Goal: Information Seeking & Learning: Learn about a topic

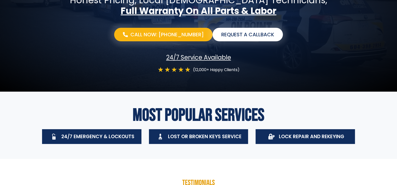
scroll to position [100, 0]
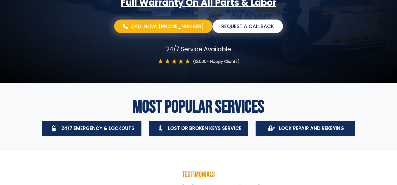
click at [204, 131] on span "Lost Or Broken Keys Service" at bounding box center [205, 128] width 74 height 7
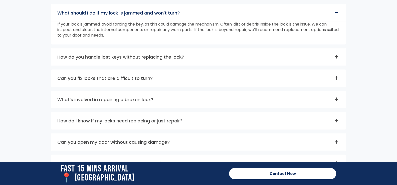
scroll to position [1359, 0]
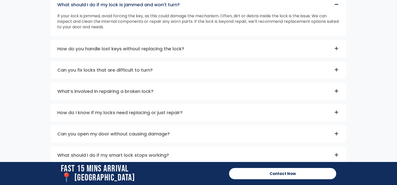
click at [336, 50] on icon at bounding box center [336, 49] width 4 height 4
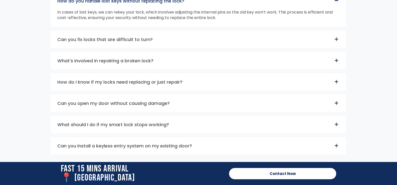
scroll to position [1392, 0]
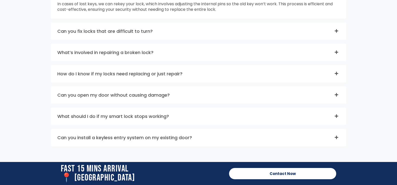
click at [337, 76] on icon at bounding box center [336, 74] width 4 height 4
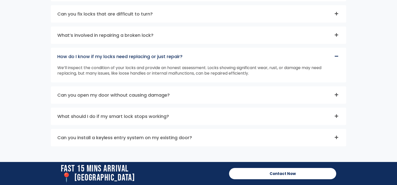
click at [335, 97] on icon at bounding box center [336, 95] width 4 height 4
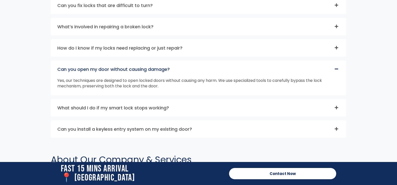
scroll to position [1409, 0]
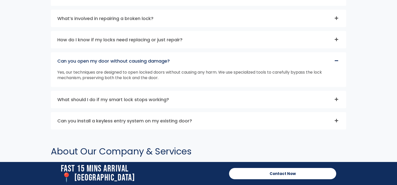
click at [336, 101] on icon at bounding box center [336, 99] width 4 height 4
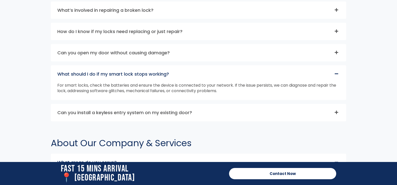
scroll to position [1426, 0]
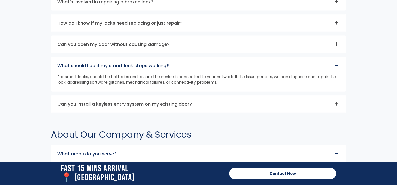
click at [336, 106] on icon at bounding box center [336, 104] width 4 height 4
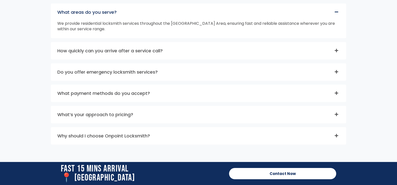
scroll to position [1593, 0]
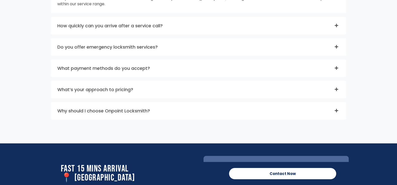
click at [336, 70] on icon at bounding box center [336, 68] width 4 height 4
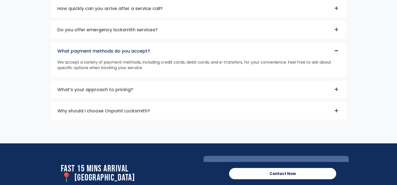
click at [336, 91] on icon at bounding box center [336, 89] width 4 height 4
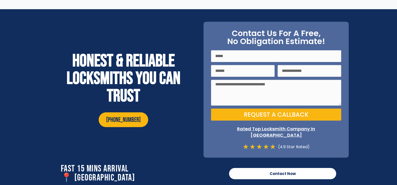
scroll to position [2275, 0]
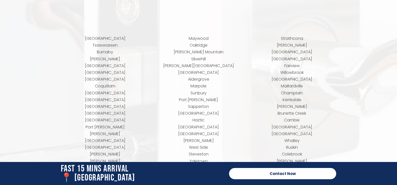
scroll to position [2001, 0]
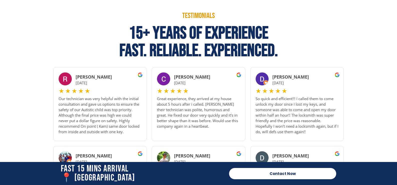
scroll to position [300, 0]
